Goal: Information Seeking & Learning: Learn about a topic

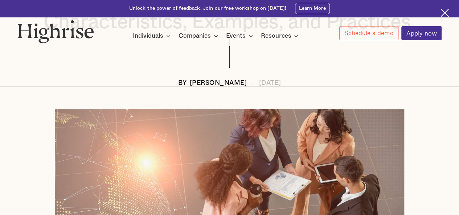
scroll to position [154, 0]
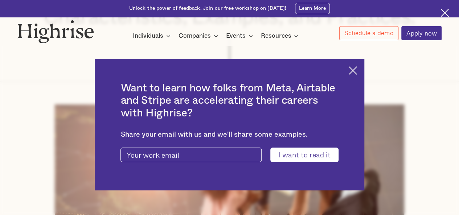
click at [357, 69] on img at bounding box center [352, 70] width 8 height 8
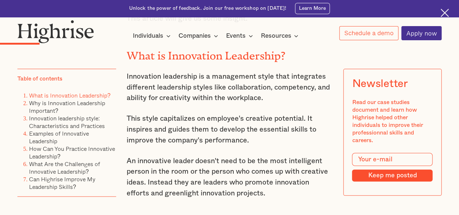
scroll to position [812, 0]
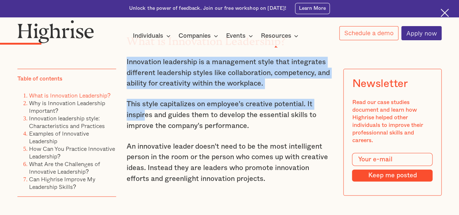
drag, startPoint x: 125, startPoint y: 61, endPoint x: 144, endPoint y: 115, distance: 56.3
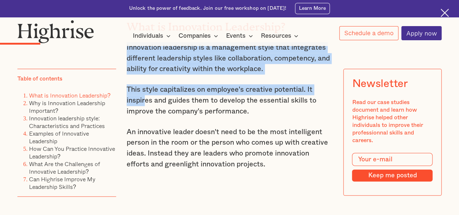
scroll to position [792, 0]
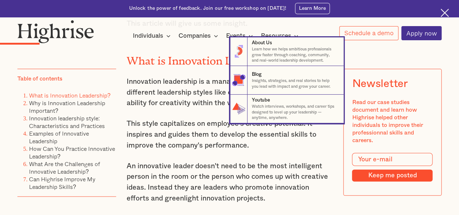
click at [163, 68] on nav "8 About Us Learn how we helps ambitious professionals grow faster through coach…" at bounding box center [229, 80] width 458 height 86
click at [144, 69] on nav "8 About Us Learn how we helps ambitious professionals grow faster through coach…" at bounding box center [229, 80] width 458 height 86
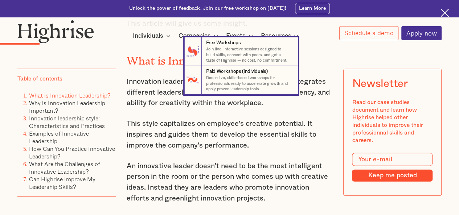
click at [123, 67] on nav "7 Free Workshops Join live, interactive sessions designed to build skills, conn…" at bounding box center [229, 65] width 458 height 57
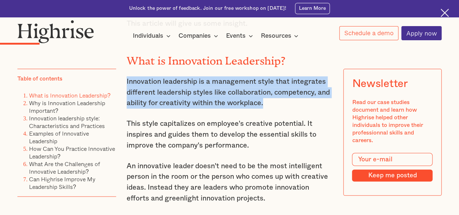
drag, startPoint x: 125, startPoint y: 82, endPoint x: 268, endPoint y: 105, distance: 144.7
click at [268, 105] on p "Innovation leadership is a management style that integrates different leadershi…" at bounding box center [230, 92] width 206 height 32
copy p "Innovation leadership is a management style that integrates different leadershi…"
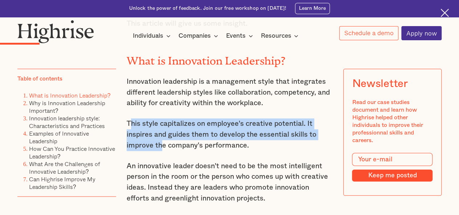
drag, startPoint x: 127, startPoint y: 125, endPoint x: 160, endPoint y: 144, distance: 38.0
click at [161, 145] on p "This style capitalizes on employee's creative potential. It inspires and guides…" at bounding box center [230, 135] width 206 height 32
drag, startPoint x: 126, startPoint y: 124, endPoint x: 262, endPoint y: 146, distance: 138.1
click at [262, 146] on p "This style capitalizes on employee's creative potential. It inspires and guides…" at bounding box center [230, 135] width 206 height 32
copy p "This style capitalizes on employee's creative potential. It inspires and guides…"
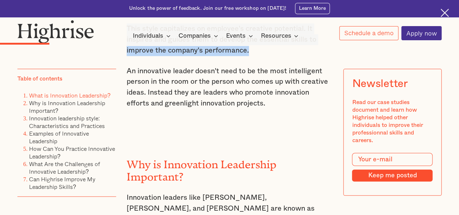
scroll to position [894, 0]
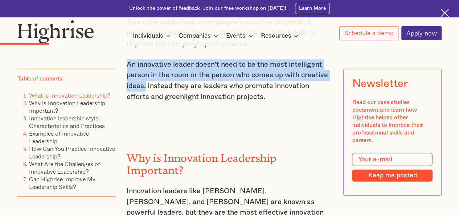
drag, startPoint x: 126, startPoint y: 65, endPoint x: 145, endPoint y: 90, distance: 31.6
click at [145, 90] on p "An innovative leader doesn't need to be the most intelligent person in the room…" at bounding box center [230, 80] width 206 height 43
copy p "An innovative leader doesn't need to be the most intelligent person in the room…"
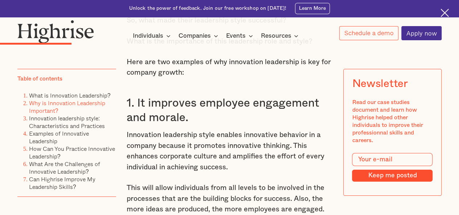
scroll to position [1155, 0]
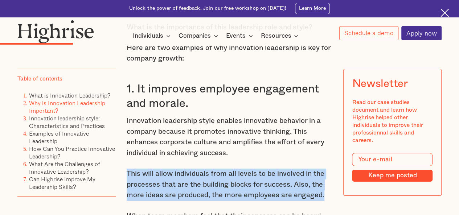
drag, startPoint x: 125, startPoint y: 155, endPoint x: 323, endPoint y: 177, distance: 199.5
click at [323, 177] on p "This will allow individuals from all levels to be involved in the processes tha…" at bounding box center [230, 185] width 206 height 32
copy p "This will allow individuals from all levels to be involved in the processes tha…"
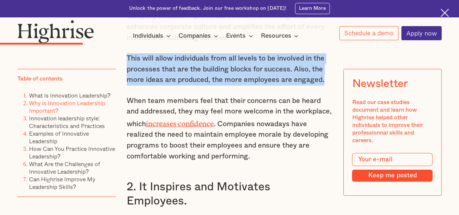
scroll to position [1271, 0]
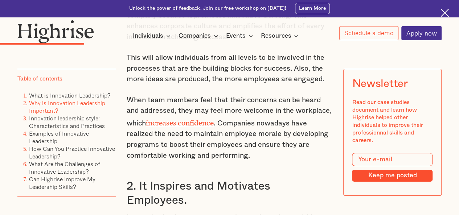
drag, startPoint x: 125, startPoint y: 81, endPoint x: 129, endPoint y: 95, distance: 14.9
click at [127, 95] on p "When team members feel that their concerns can be heard and addressed, they may…" at bounding box center [230, 128] width 206 height 66
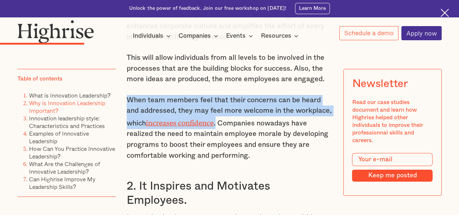
drag, startPoint x: 129, startPoint y: 95, endPoint x: 218, endPoint y: 105, distance: 89.8
click at [218, 105] on p "When team members feel that their concerns can be heard and addressed, they may…" at bounding box center [230, 128] width 206 height 66
copy p "When team members feel that their concerns can be heard and addressed, they may…"
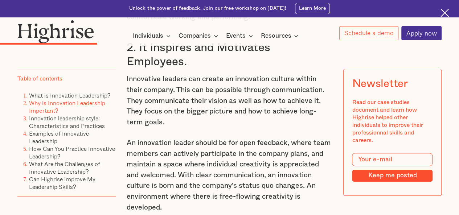
scroll to position [1401, 0]
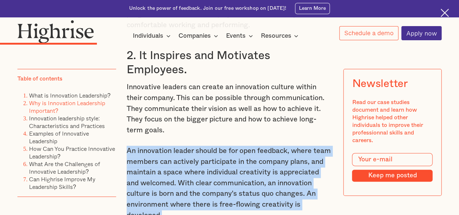
drag, startPoint x: 125, startPoint y: 132, endPoint x: 167, endPoint y: 200, distance: 80.0
click at [167, 200] on p "An innovation leader should be for open feedback, where team members can active…" at bounding box center [230, 183] width 206 height 75
copy p "An innovation leader should be for open feedback, where team members can active…"
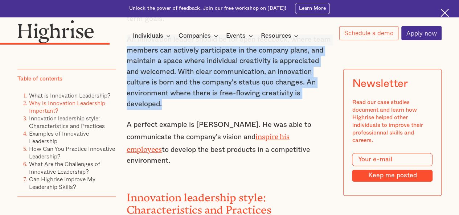
scroll to position [1537, 0]
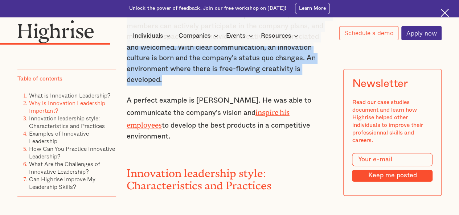
drag, startPoint x: 125, startPoint y: 83, endPoint x: 281, endPoint y: 111, distance: 157.6
click at [281, 111] on p "A perfect example is [PERSON_NAME]. He was able to communicate the company's vi…" at bounding box center [230, 118] width 206 height 46
copy p "A perfect example is [PERSON_NAME]. He was able to communicate the company's vi…"
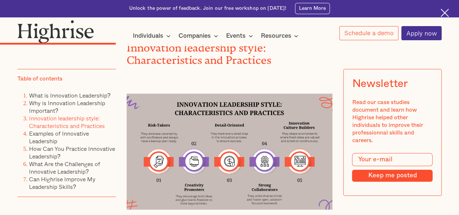
scroll to position [1677, 0]
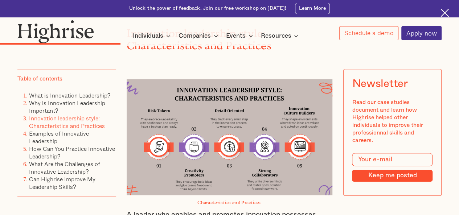
click at [197, 79] on img at bounding box center [230, 137] width 206 height 116
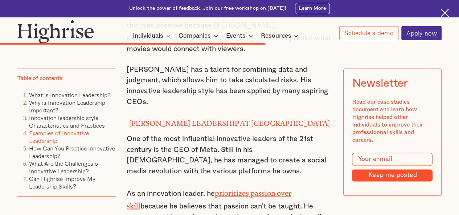
scroll to position [3179, 0]
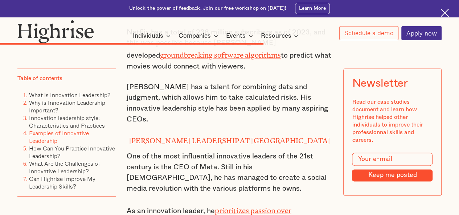
click at [264, 207] on link "prioritizes passion over skill" at bounding box center [209, 215] width 165 height 17
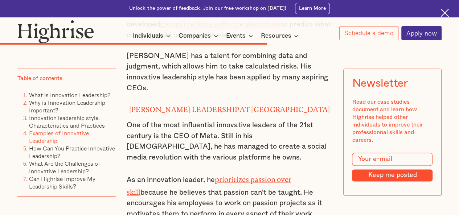
scroll to position [3223, 0]
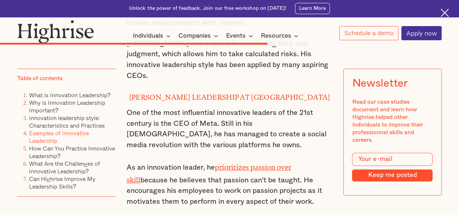
drag, startPoint x: 126, startPoint y: 119, endPoint x: 314, endPoint y: 156, distance: 191.8
click at [314, 161] on p "As an innovation leader, he prioritizes passion over skill because he believes …" at bounding box center [230, 184] width 206 height 46
copy p "As an innovation leader, he prioritizes passion over skill because he believes …"
